Goal: Task Accomplishment & Management: Complete application form

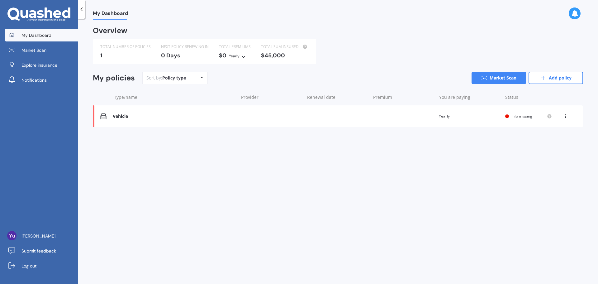
click at [565, 116] on icon at bounding box center [566, 115] width 4 height 4
click at [548, 139] on div "Delete" at bounding box center [552, 140] width 62 height 12
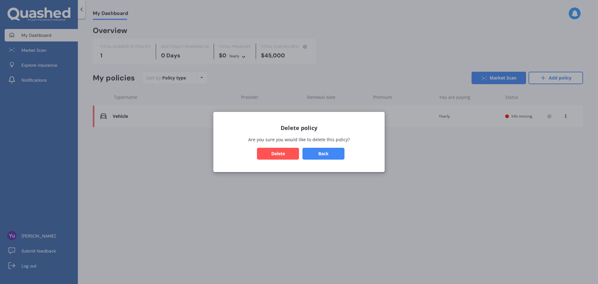
click at [279, 154] on button "Delete" at bounding box center [278, 154] width 42 height 12
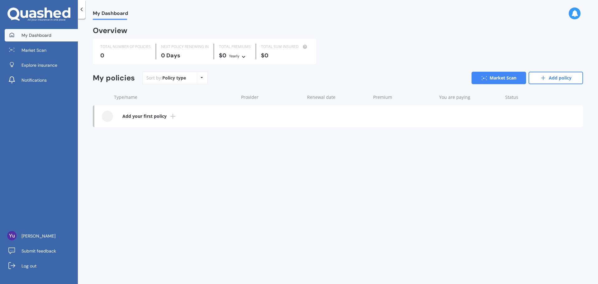
click at [174, 116] on icon at bounding box center [172, 115] width 7 height 7
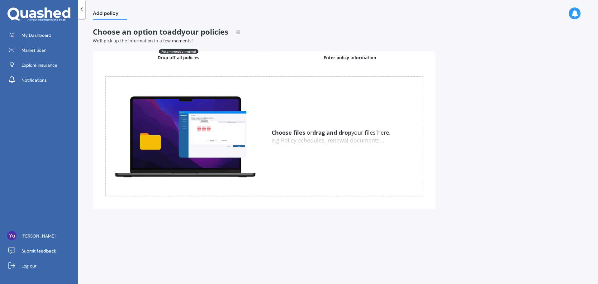
click at [335, 59] on span "Enter policy information" at bounding box center [350, 58] width 53 height 6
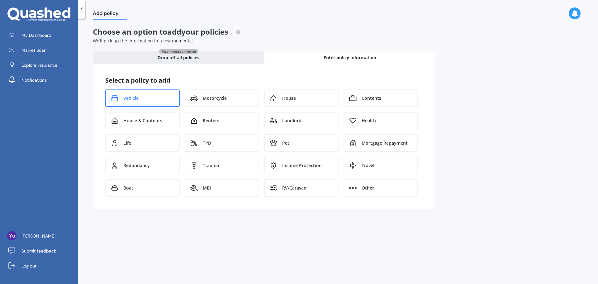
click at [131, 100] on span "Vehicle" at bounding box center [130, 98] width 15 height 6
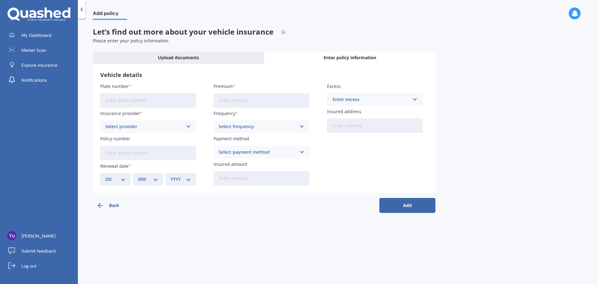
click at [147, 102] on input "Plate number" at bounding box center [148, 100] width 96 height 14
type input "RCN992"
click at [247, 102] on input "Premium" at bounding box center [262, 100] width 96 height 14
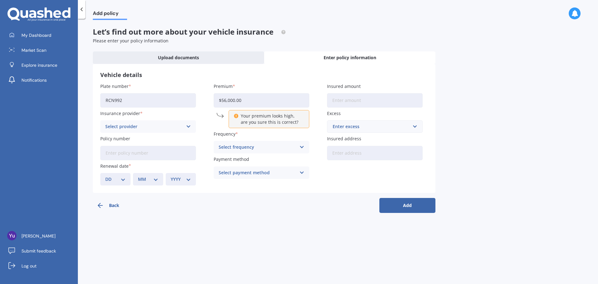
type input "$56,000.00"
click at [273, 82] on div "Vehicle details Plate number RCN992 Insurance provider Select provider AA AMI A…" at bounding box center [264, 128] width 343 height 129
click at [374, 126] on div "Enter excess" at bounding box center [371, 126] width 77 height 7
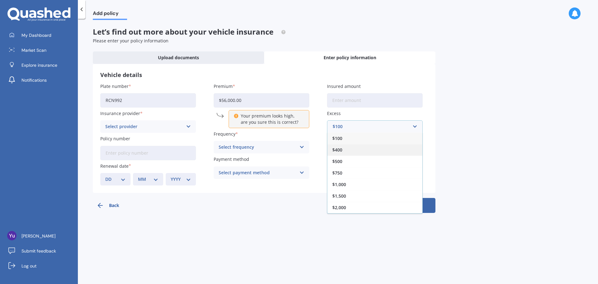
click at [344, 151] on div "$400" at bounding box center [374, 150] width 95 height 12
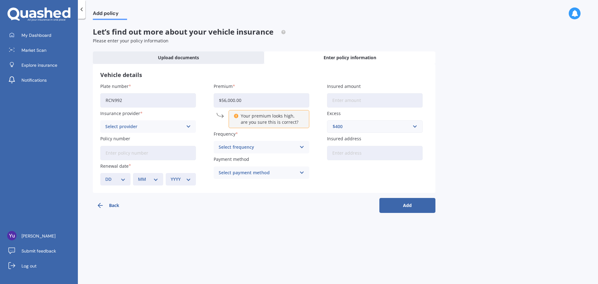
click at [185, 127] on div "Select provider AA AMI AMP ANZ ASB Aioi Nissay Dowa Ando Assurant Autosure BNZ …" at bounding box center [148, 126] width 96 height 12
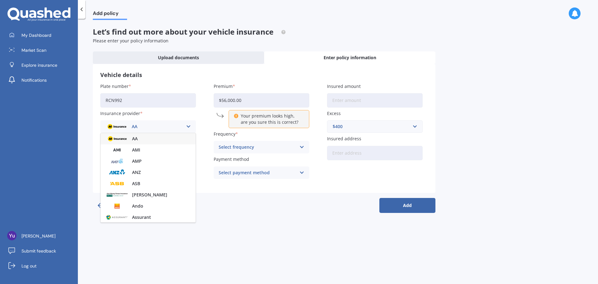
click at [185, 127] on div "AA AA AMI AMP ANZ ASB Aioi Nissay Dowa Ando Assurant Autosure BNZ Co-Operative …" at bounding box center [148, 126] width 96 height 12
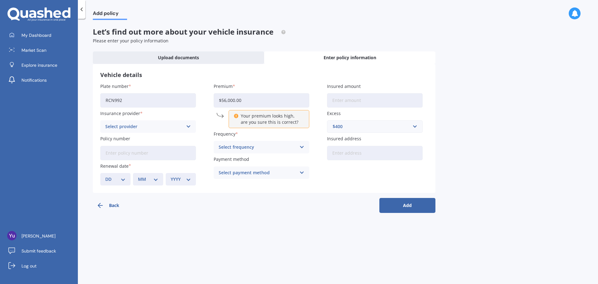
click at [83, 9] on icon at bounding box center [82, 9] width 6 height 6
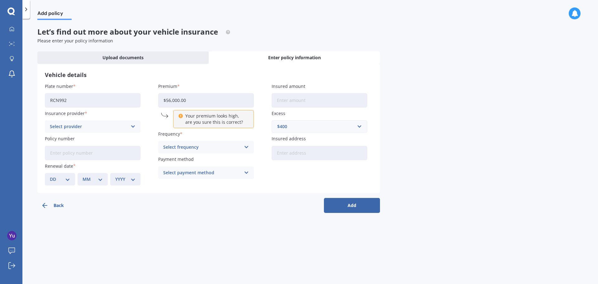
click at [9, 12] on icon at bounding box center [10, 11] width 7 height 8
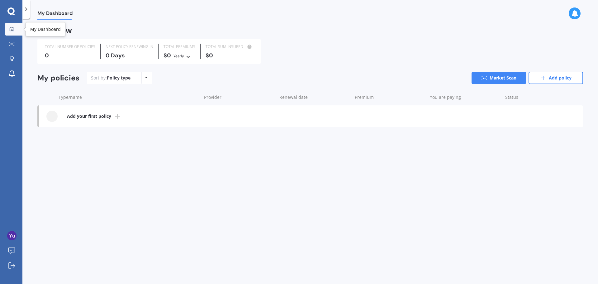
click at [12, 28] on icon at bounding box center [11, 28] width 5 height 5
click at [147, 78] on icon at bounding box center [146, 78] width 2 height 4
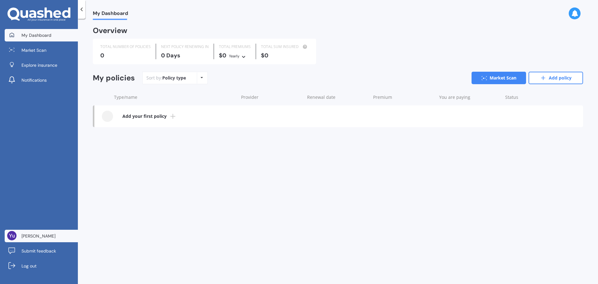
click at [24, 239] on link "[PERSON_NAME]" at bounding box center [41, 236] width 73 height 12
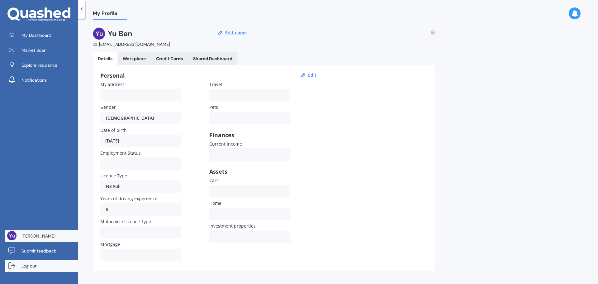
click at [32, 261] on link "Log out" at bounding box center [41, 266] width 73 height 12
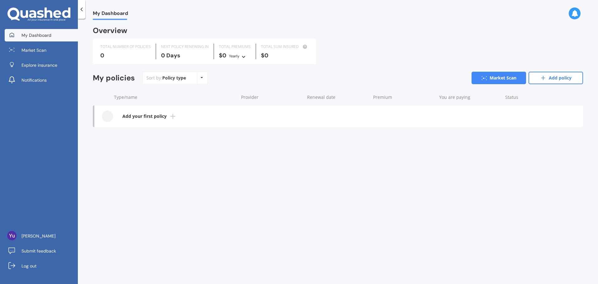
click at [171, 117] on icon at bounding box center [172, 115] width 7 height 7
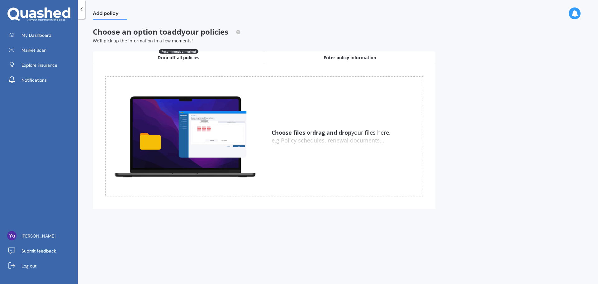
click at [332, 58] on span "Enter policy information" at bounding box center [350, 58] width 53 height 6
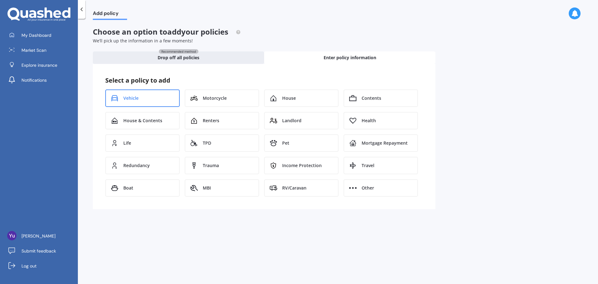
click at [131, 102] on div "Vehicle" at bounding box center [142, 97] width 74 height 17
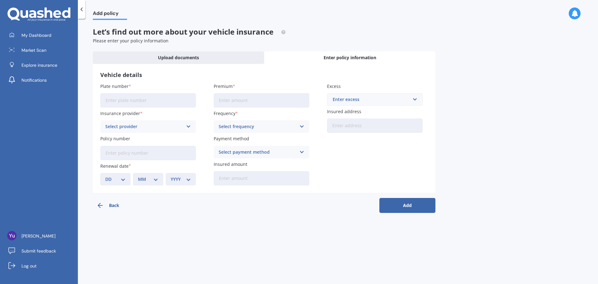
click at [121, 102] on input "Plate number" at bounding box center [148, 100] width 96 height 14
type input "RCN992"
click at [227, 100] on input "Premium" at bounding box center [262, 100] width 96 height 14
type input "$56,000.00"
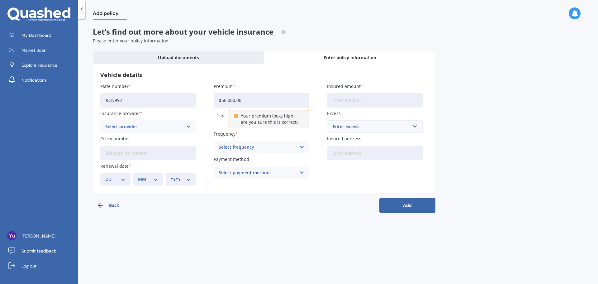
click at [187, 125] on icon at bounding box center [188, 126] width 5 height 7
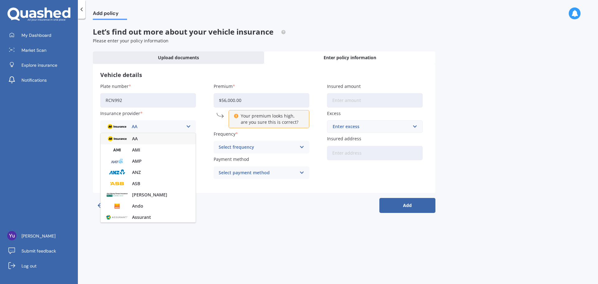
click at [329, 257] on div "Add policy Let’s find out more about your vehicle insurance Please enter your p…" at bounding box center [338, 152] width 520 height 265
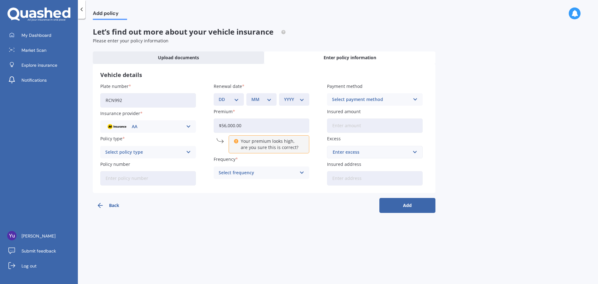
click at [110, 203] on button "Back" at bounding box center [121, 205] width 56 height 15
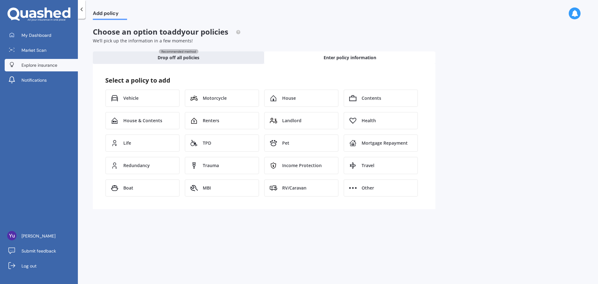
click at [44, 65] on span "Explore insurance" at bounding box center [39, 65] width 36 height 6
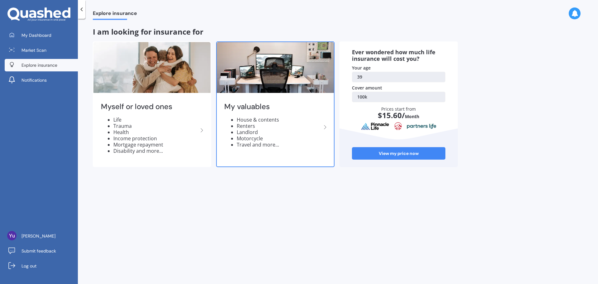
click at [324, 127] on icon at bounding box center [324, 126] width 7 height 7
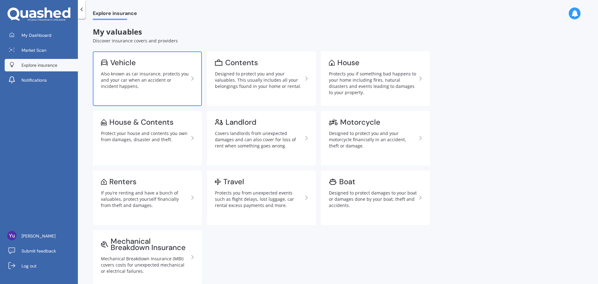
click at [140, 83] on div "Also known as car insurance, protects you and your car when an accident or inci…" at bounding box center [145, 80] width 88 height 19
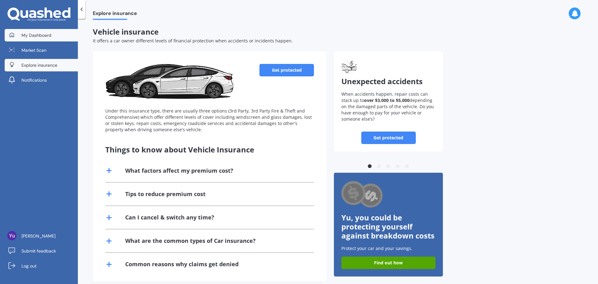
click at [39, 37] on span "My Dashboard" at bounding box center [36, 35] width 30 height 6
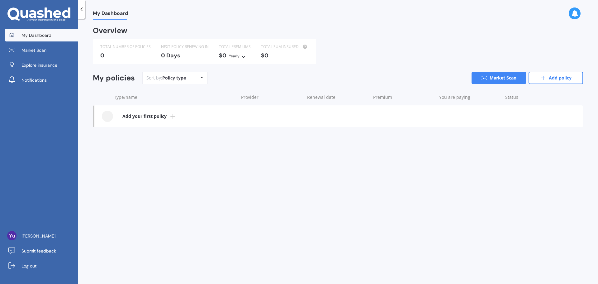
click at [170, 116] on icon at bounding box center [172, 115] width 7 height 7
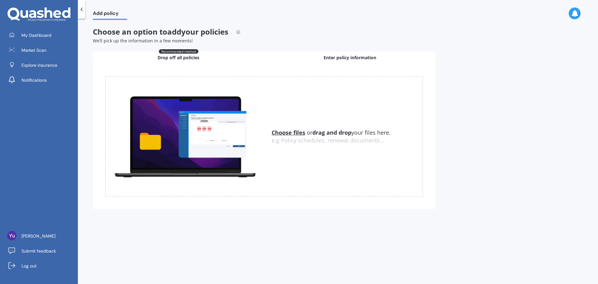
click at [340, 55] on span "Enter policy information" at bounding box center [350, 58] width 53 height 6
